Goal: Information Seeking & Learning: Learn about a topic

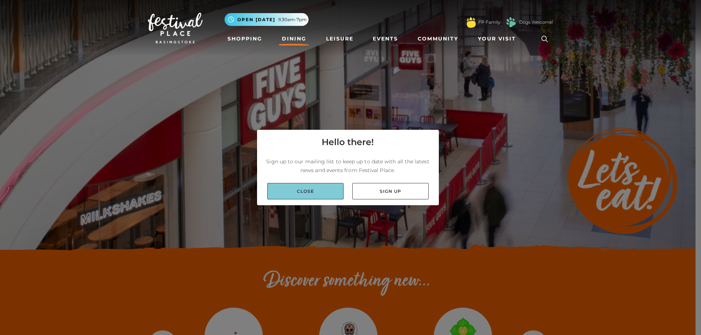
click at [308, 192] on link "Close" at bounding box center [305, 191] width 76 height 16
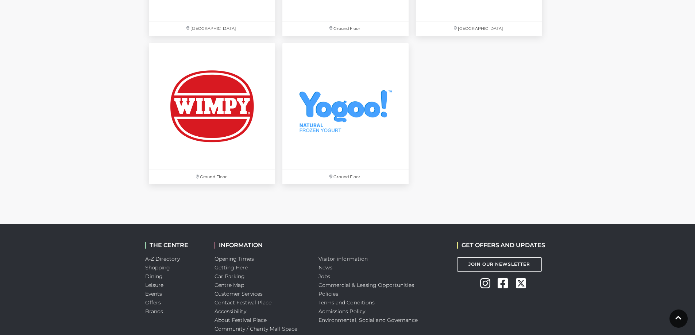
scroll to position [2373, 0]
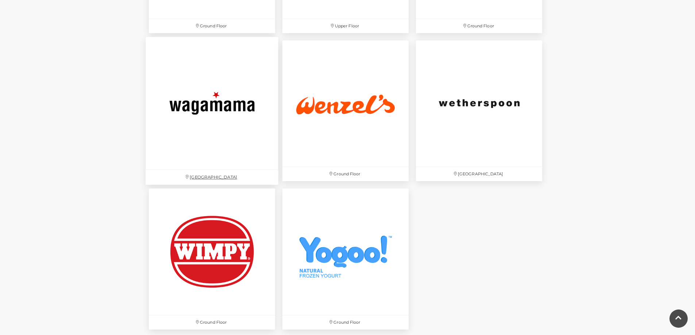
click at [208, 123] on img at bounding box center [212, 103] width 133 height 133
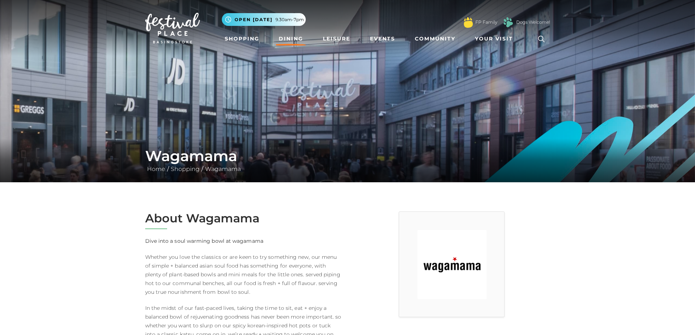
click at [293, 38] on link "Dining" at bounding box center [291, 39] width 30 height 14
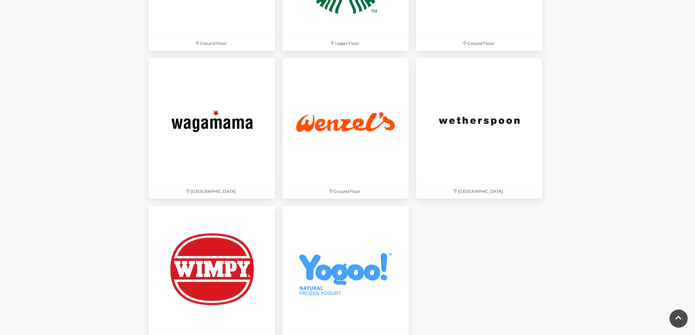
scroll to position [2373, 0]
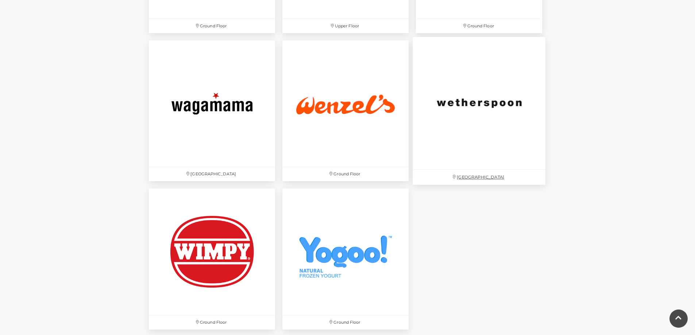
click at [490, 116] on img at bounding box center [479, 103] width 133 height 133
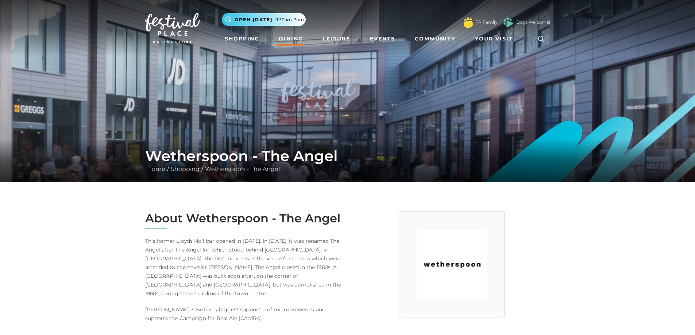
click at [288, 40] on link "Dining" at bounding box center [291, 39] width 30 height 14
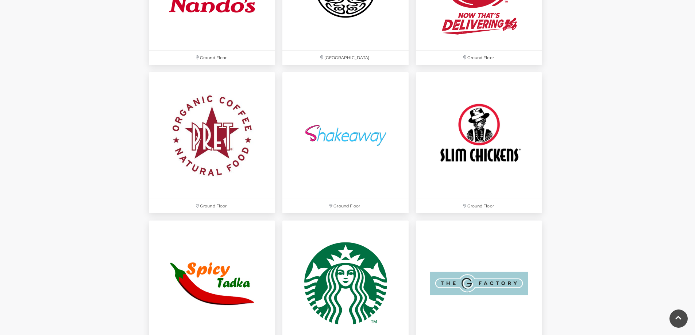
scroll to position [1935, 0]
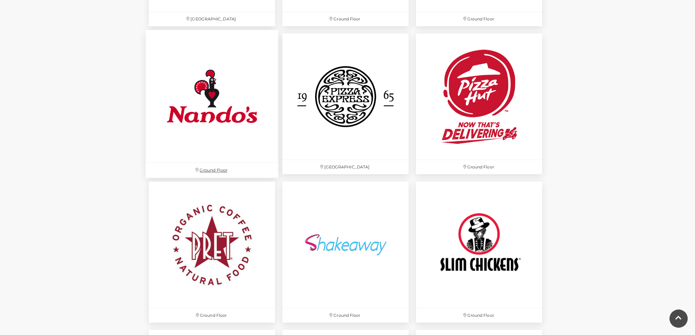
click at [201, 93] on img at bounding box center [212, 96] width 133 height 133
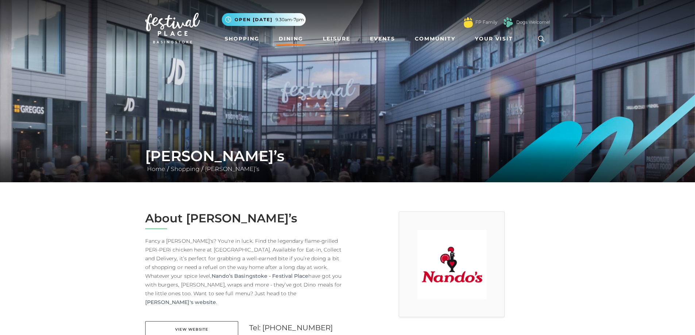
click at [293, 39] on link "Dining" at bounding box center [291, 39] width 30 height 14
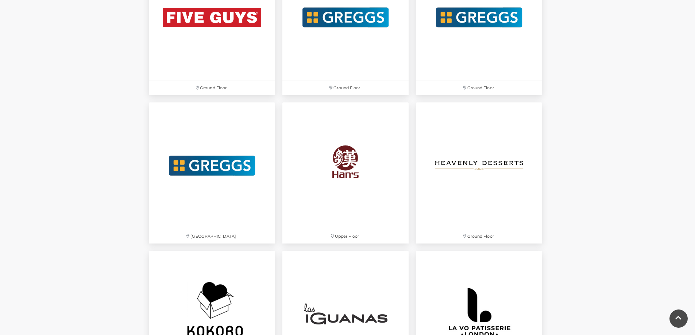
scroll to position [1424, 0]
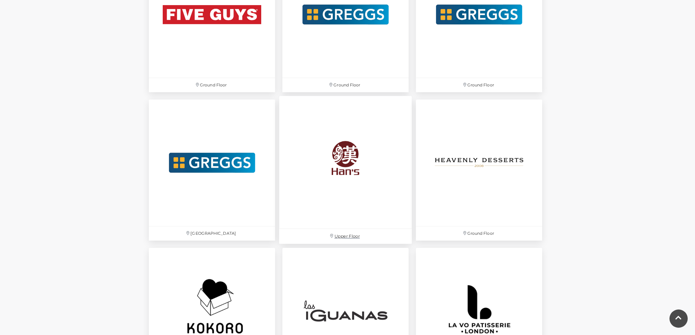
click at [356, 178] on img at bounding box center [345, 162] width 133 height 133
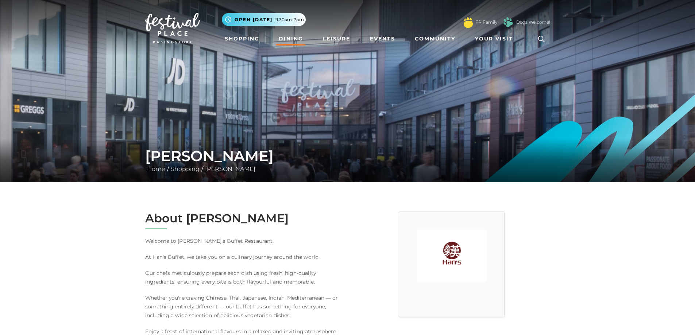
click at [290, 38] on link "Dining" at bounding box center [291, 39] width 30 height 14
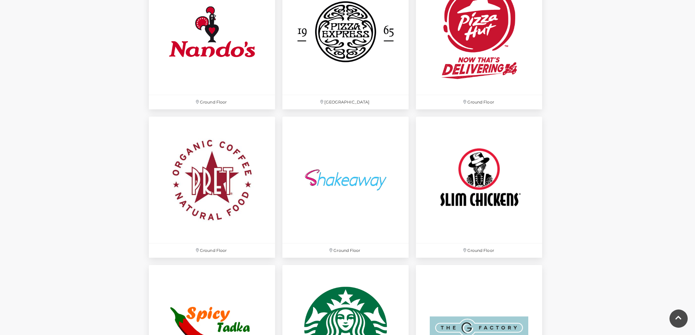
scroll to position [1971, 0]
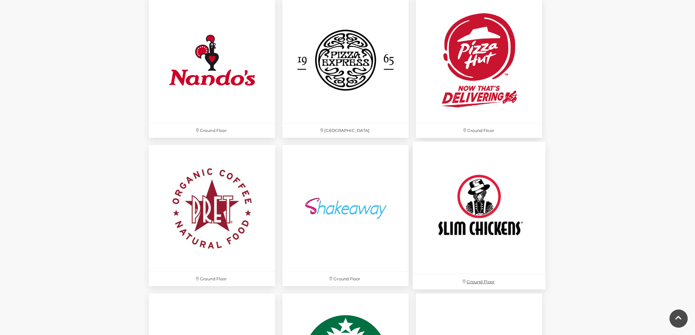
click at [474, 189] on img at bounding box center [479, 208] width 133 height 133
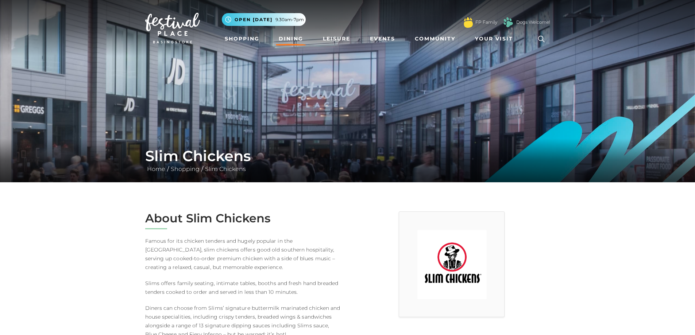
click at [290, 35] on link "Dining" at bounding box center [291, 39] width 30 height 14
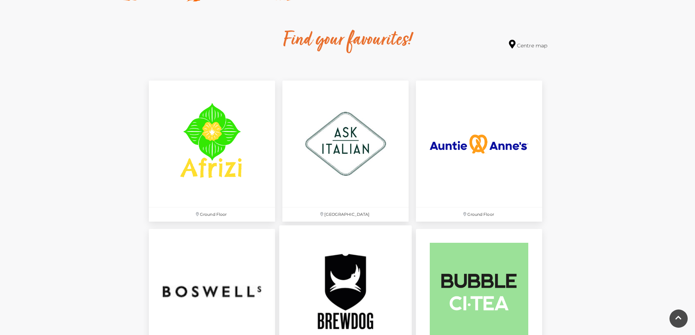
scroll to position [402, 0]
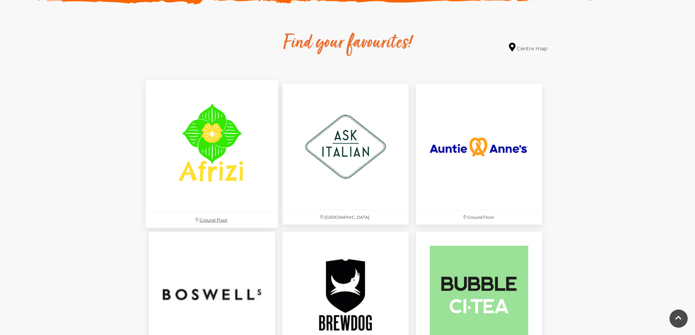
click at [214, 151] on img at bounding box center [212, 146] width 133 height 133
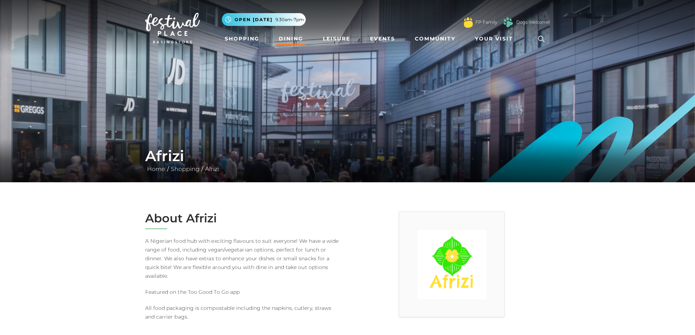
click at [292, 38] on link "Dining" at bounding box center [291, 39] width 30 height 14
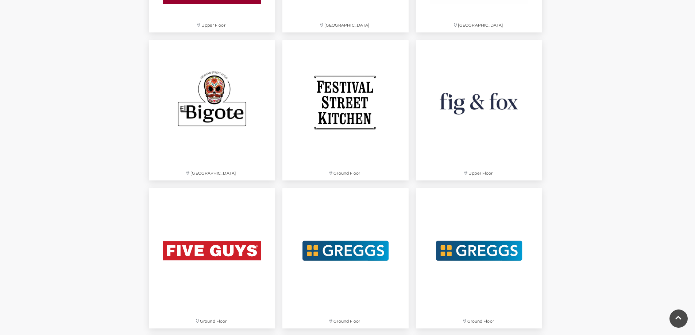
scroll to position [1205, 0]
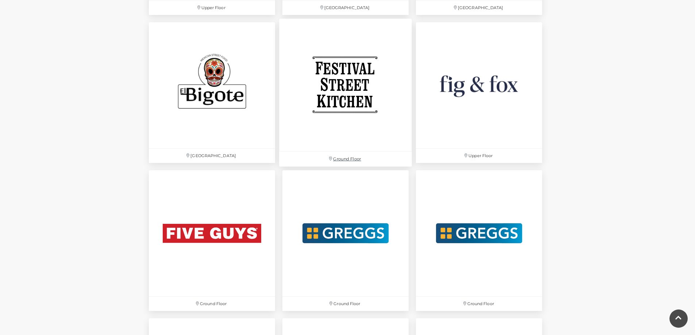
click at [352, 89] on img at bounding box center [345, 85] width 133 height 133
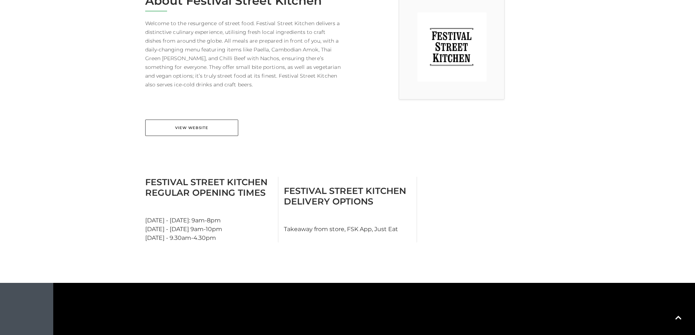
scroll to position [219, 0]
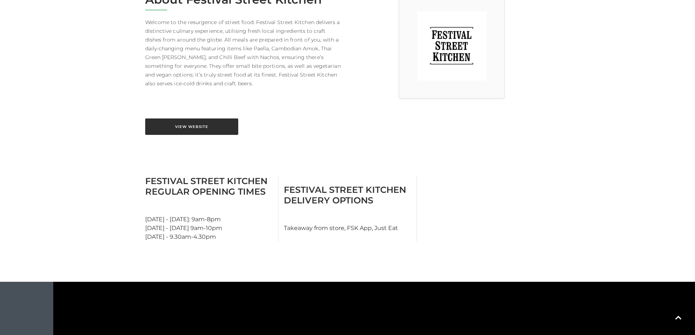
click at [193, 127] on link "View Website" at bounding box center [191, 127] width 93 height 16
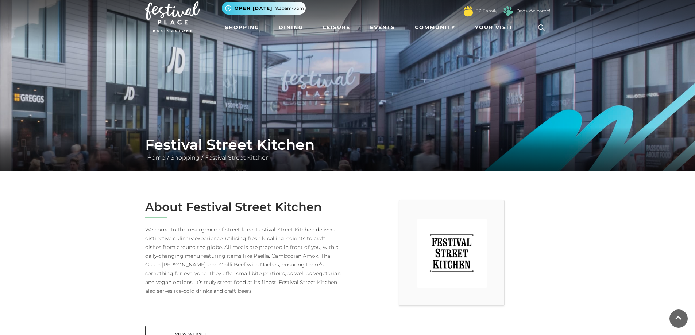
scroll to position [0, 0]
